Goal: Obtain resource: Download file/media

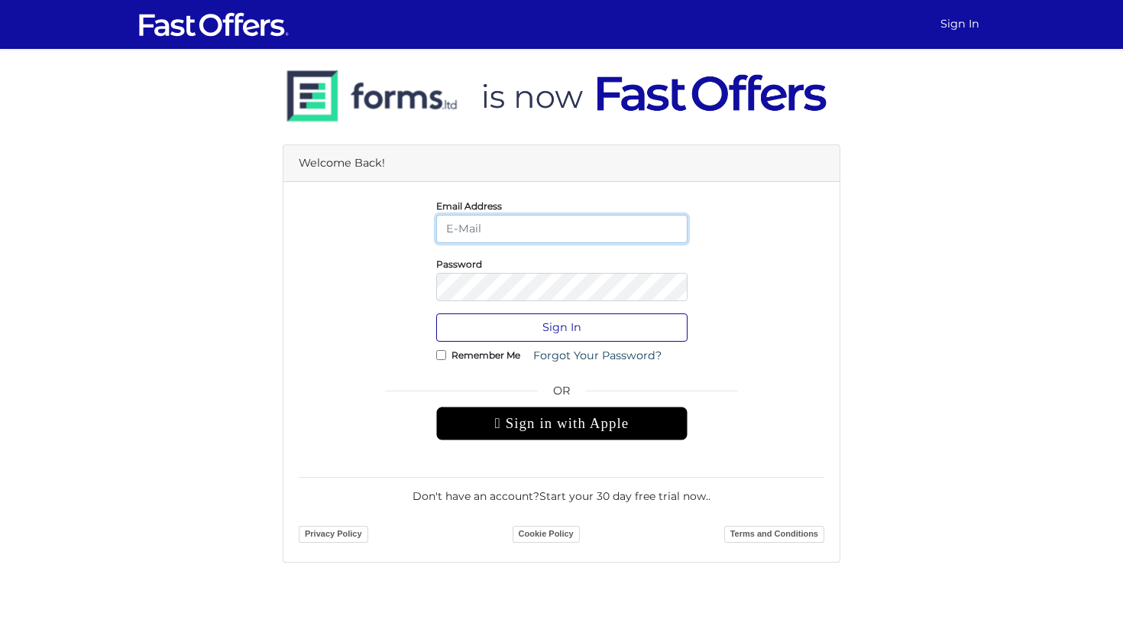
type input "jenelle@strata.ca"
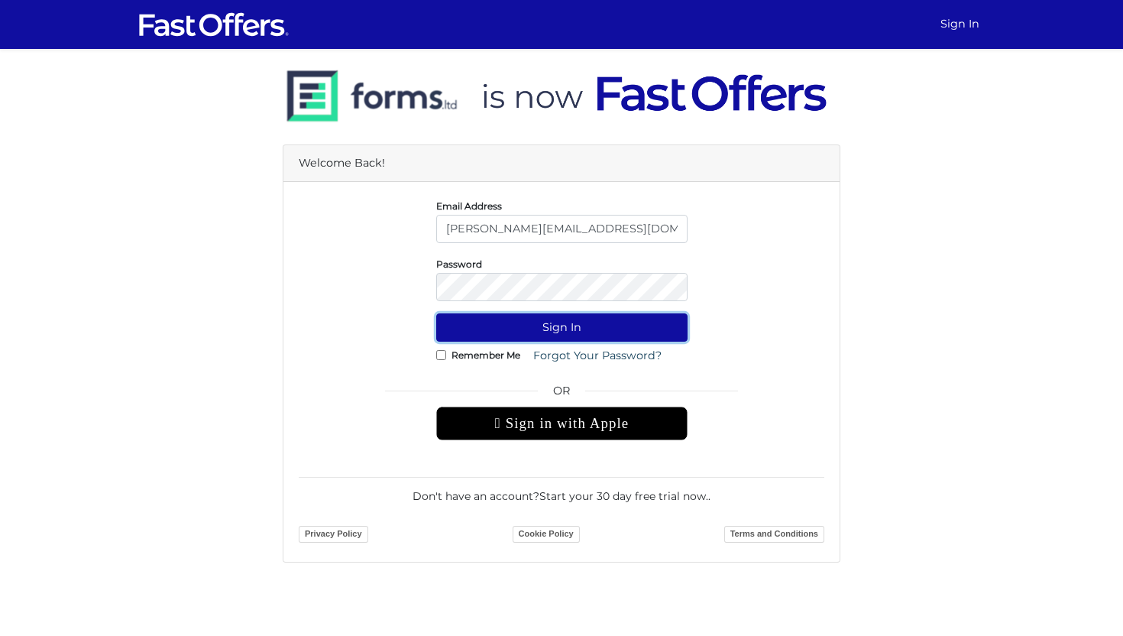
click at [573, 327] on button "Sign In" at bounding box center [561, 327] width 251 height 28
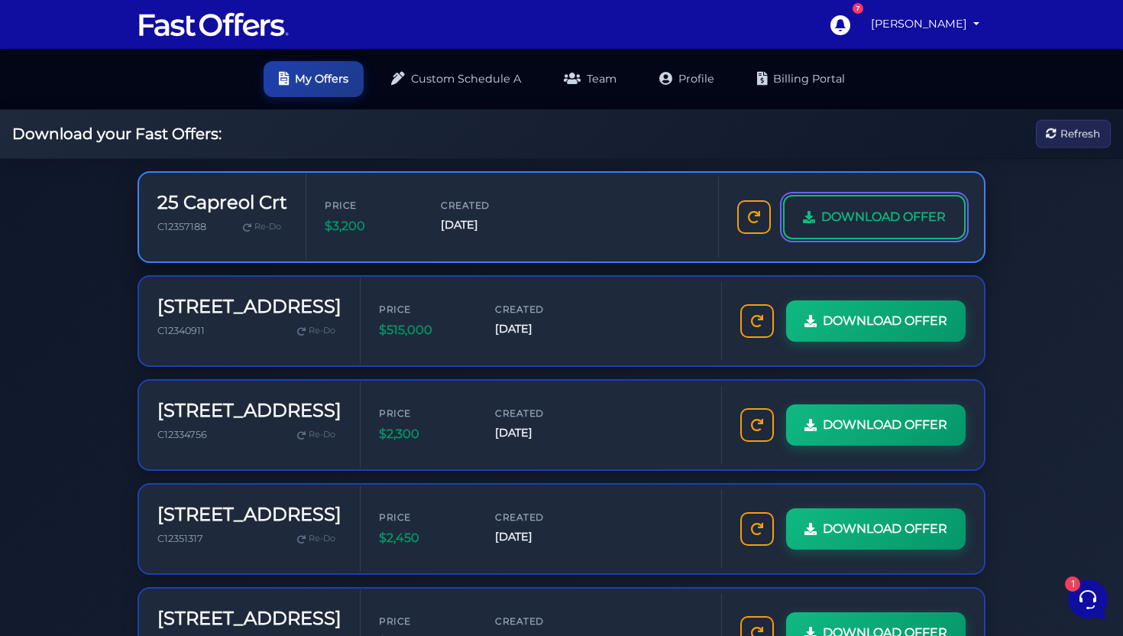
click at [885, 222] on span "DOWNLOAD OFFER" at bounding box center [883, 217] width 125 height 20
